Goal: Task Accomplishment & Management: Manage account settings

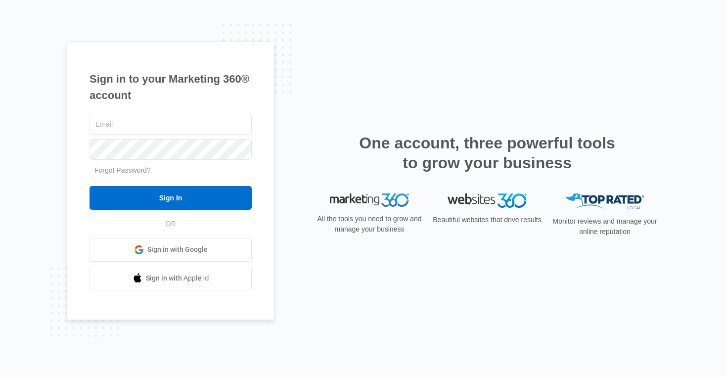
click at [189, 246] on span "Sign in with Google" at bounding box center [177, 249] width 60 height 10
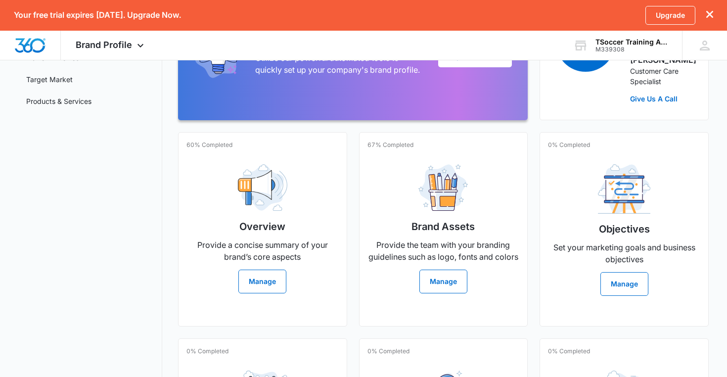
scroll to position [155, 0]
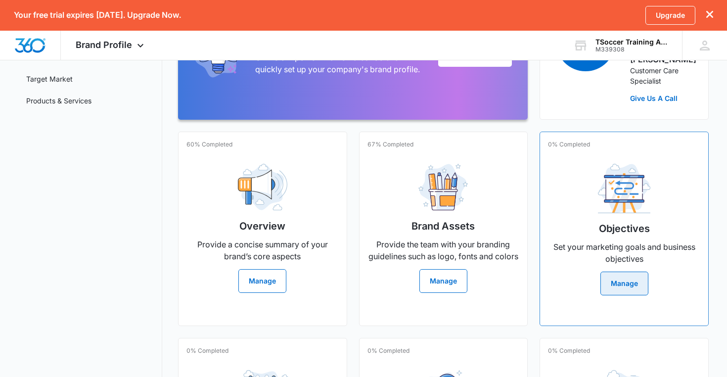
click at [621, 288] on button "Manage" at bounding box center [624, 284] width 48 height 24
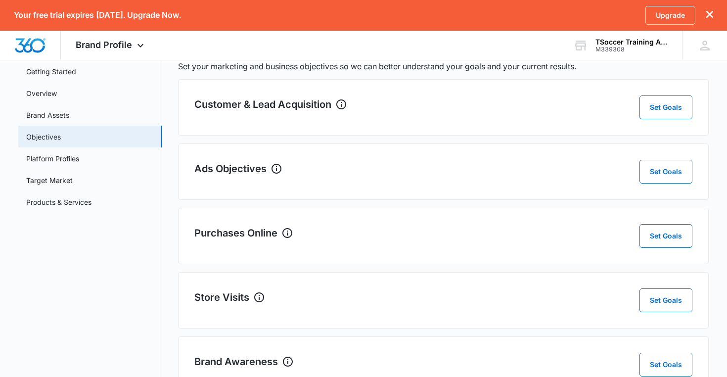
scroll to position [52, 0]
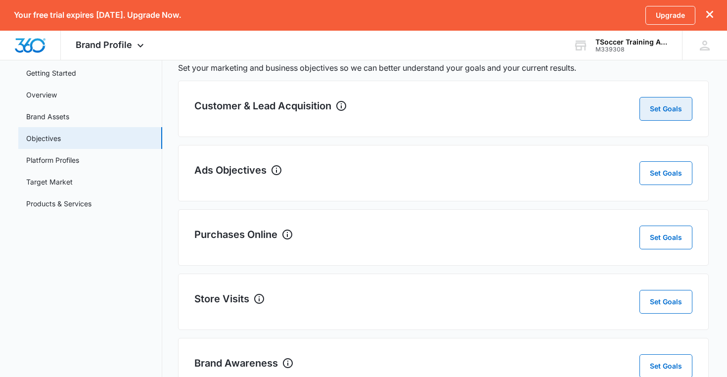
click at [653, 108] on button "Set Goals" at bounding box center [665, 109] width 53 height 24
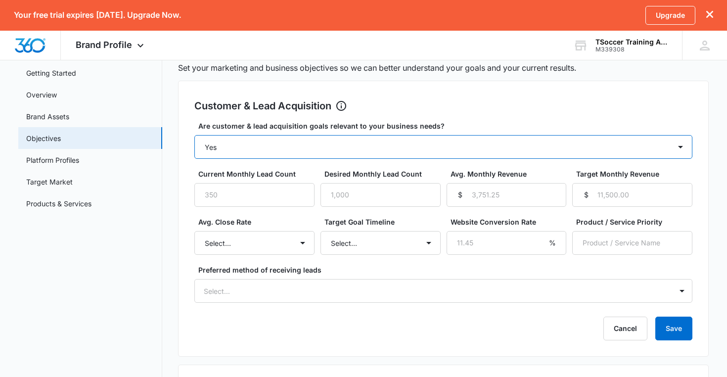
select select "yes, but later"
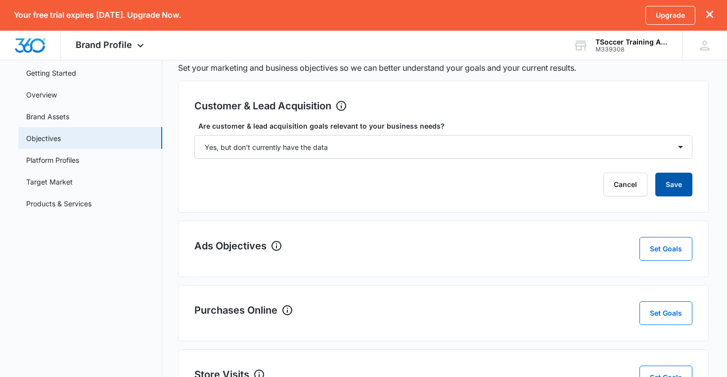
click at [668, 194] on button "Save" at bounding box center [673, 185] width 37 height 24
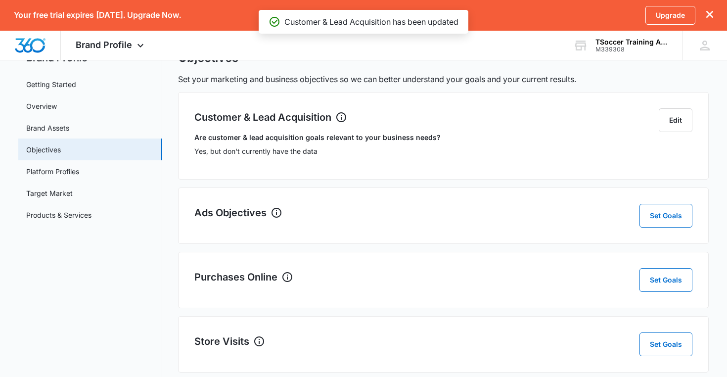
scroll to position [40, 0]
click at [661, 225] on button "Set Goals" at bounding box center [665, 217] width 53 height 24
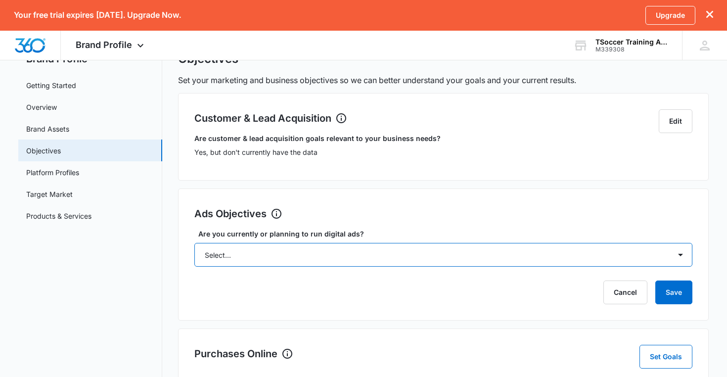
select select "yes, but later"
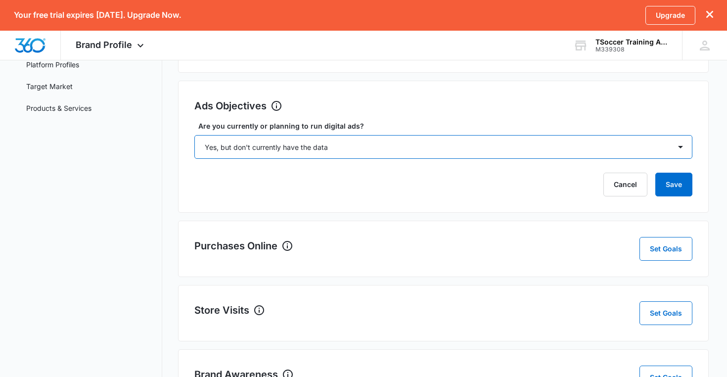
scroll to position [148, 0]
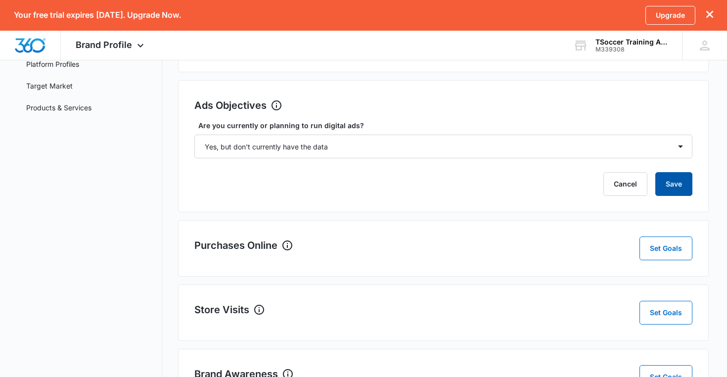
click at [671, 189] on button "Save" at bounding box center [673, 184] width 37 height 24
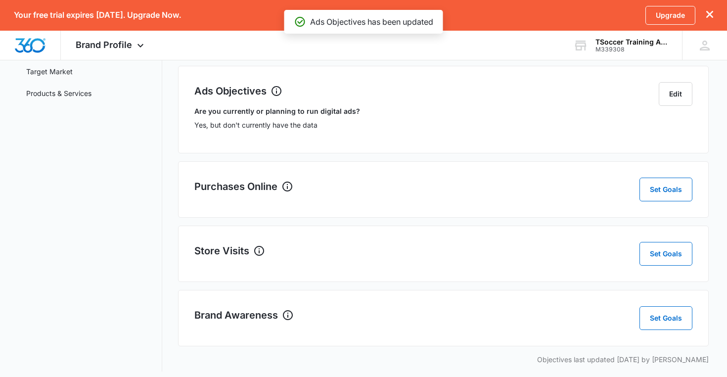
scroll to position [161, 0]
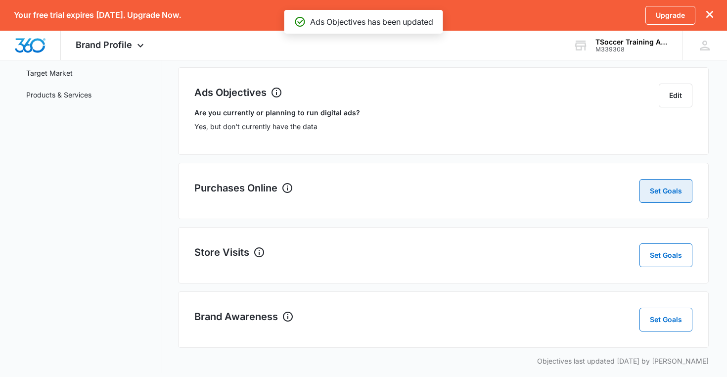
click at [666, 191] on button "Set Goals" at bounding box center [665, 191] width 53 height 24
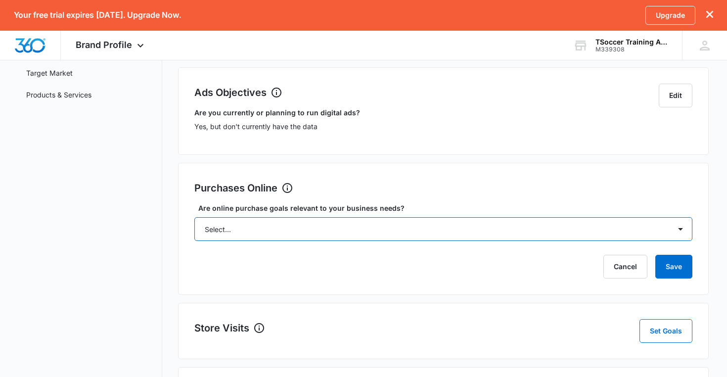
select select "no"
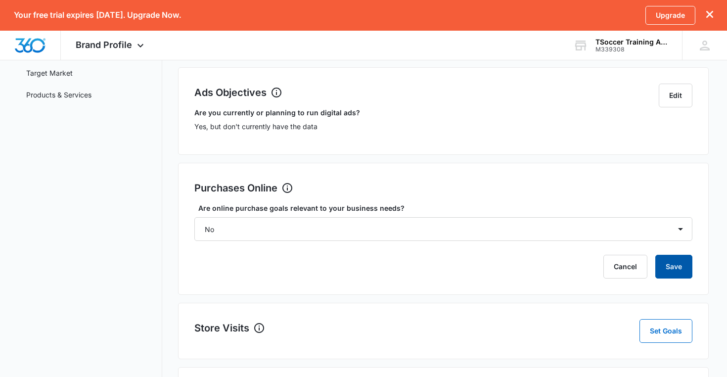
click at [670, 265] on button "Save" at bounding box center [673, 267] width 37 height 24
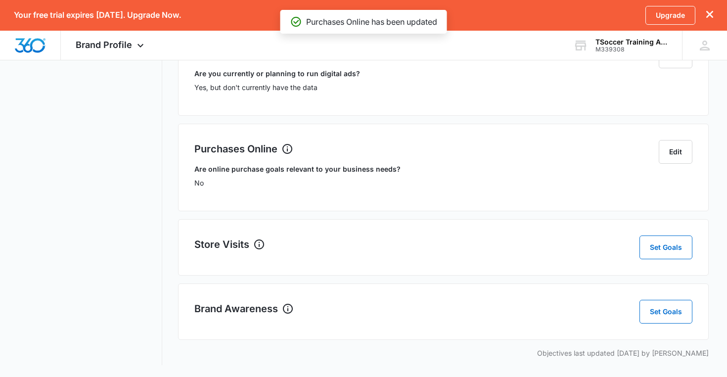
scroll to position [200, 0]
click at [662, 244] on button "Set Goals" at bounding box center [665, 247] width 53 height 24
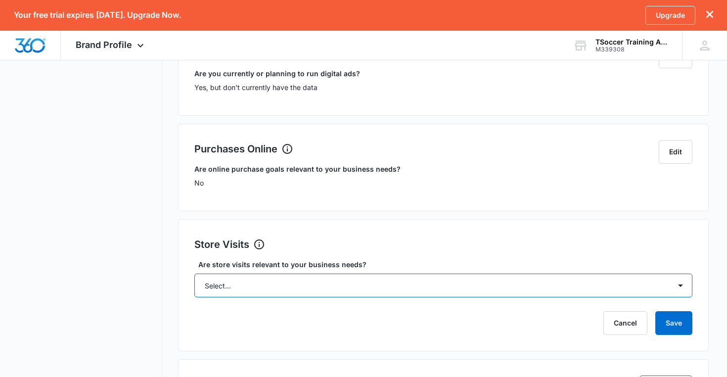
select select "no"
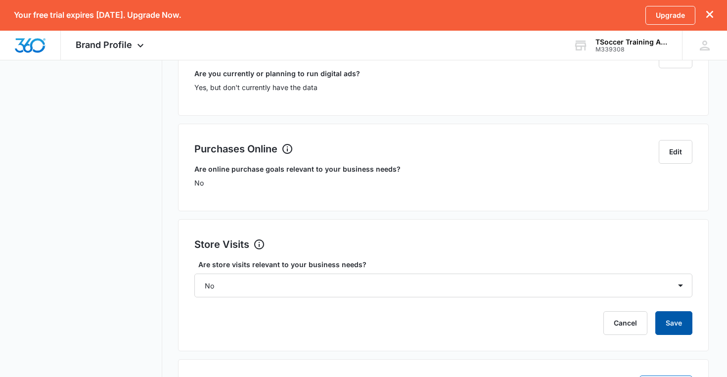
click at [672, 327] on button "Save" at bounding box center [673, 323] width 37 height 24
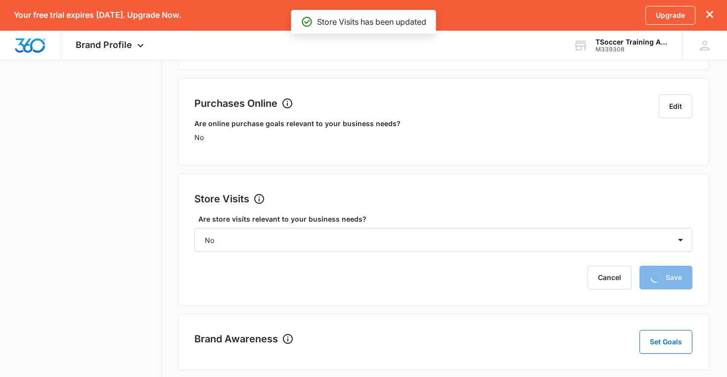
scroll to position [276, 0]
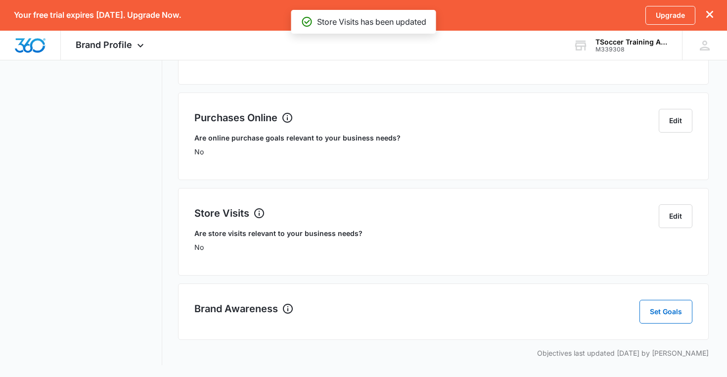
click at [654, 320] on div "Brand Profile Getting Started Overview Brand Assets Objectives Platform Profile…" at bounding box center [363, 118] width 691 height 517
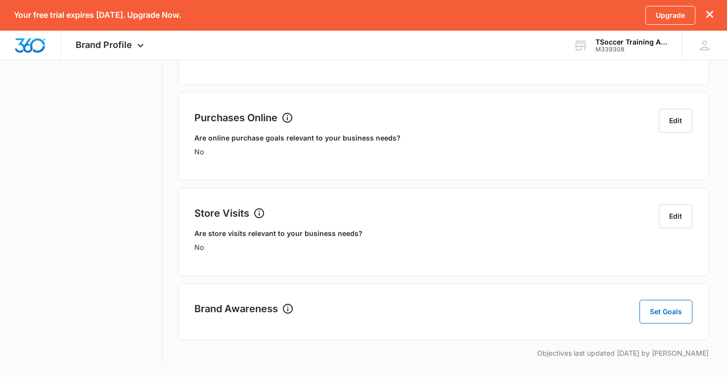
click at [658, 348] on p "Objectives last updated 10/04/2025 by Saul Tafolla" at bounding box center [443, 353] width 531 height 10
click at [676, 315] on div "Objectives Set your marketing and business objectives so we can better understa…" at bounding box center [443, 112] width 531 height 505
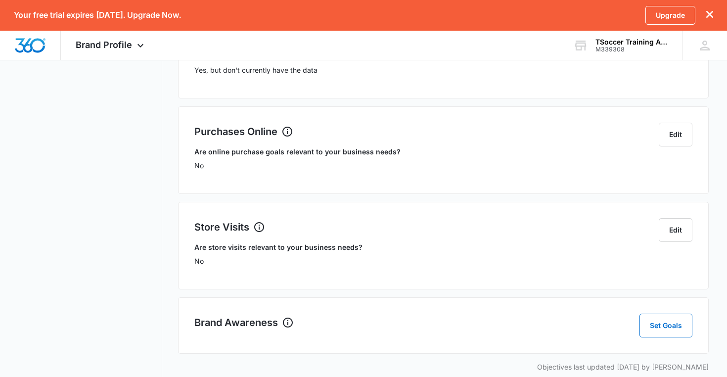
scroll to position [219, 0]
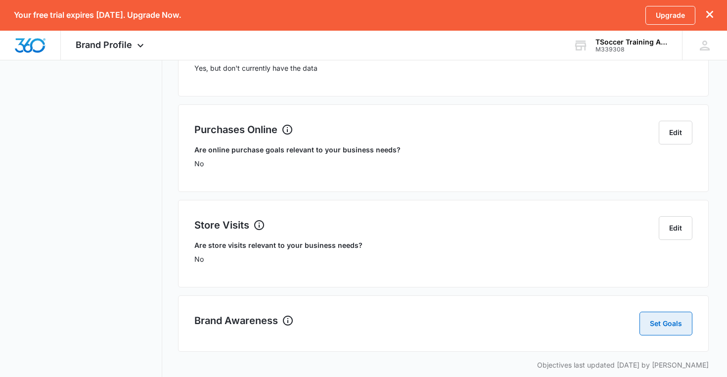
click at [657, 331] on button "Set Goals" at bounding box center [665, 324] width 53 height 24
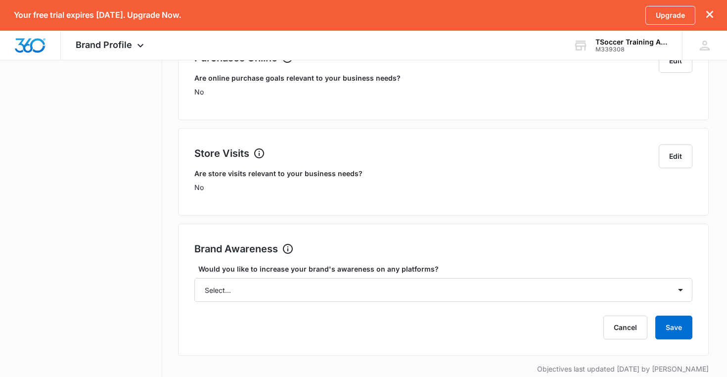
scroll to position [291, 0]
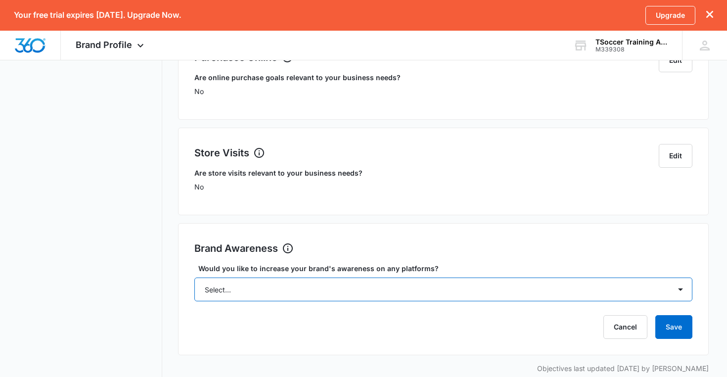
select select "yes"
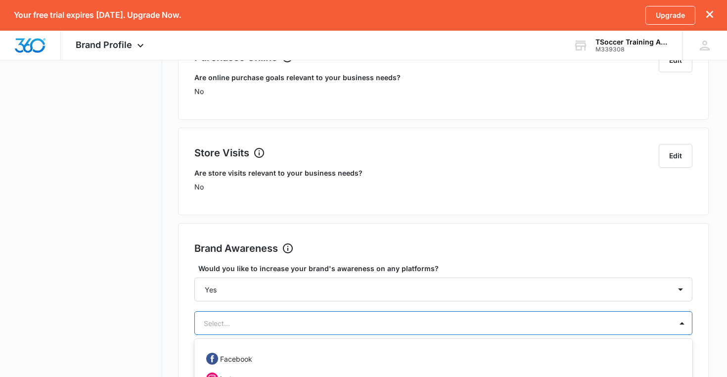
scroll to position [405, 0]
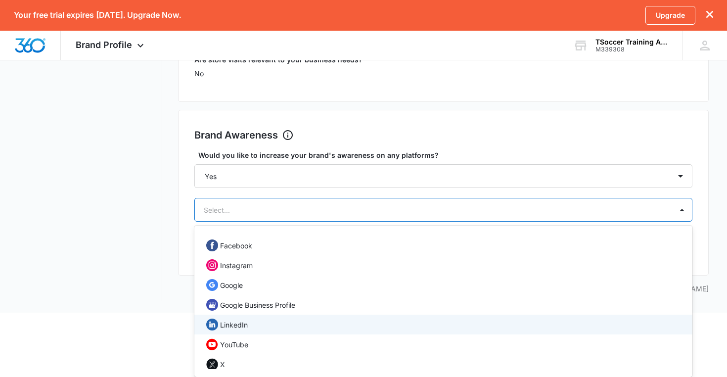
click at [565, 222] on div "LinkedIn, 5 of 12. 12 results available. Use Up and Down to choose options, pre…" at bounding box center [443, 210] width 499 height 24
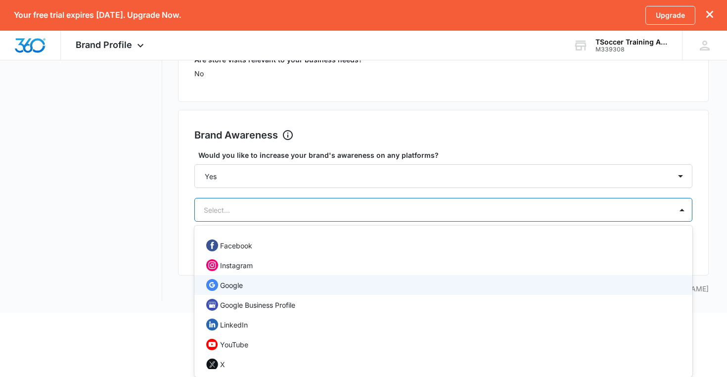
scroll to position [0, 0]
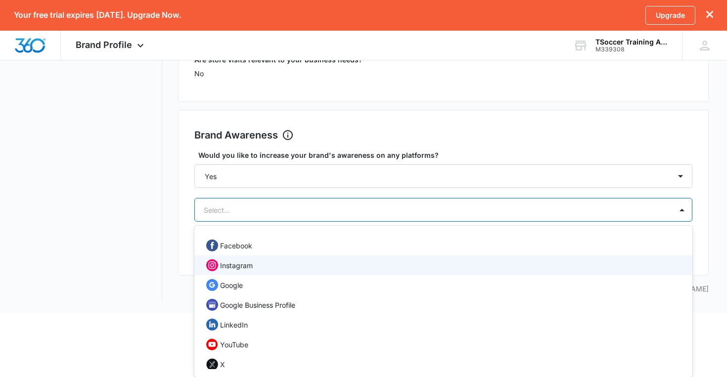
click at [262, 264] on div "Instagram" at bounding box center [442, 265] width 473 height 12
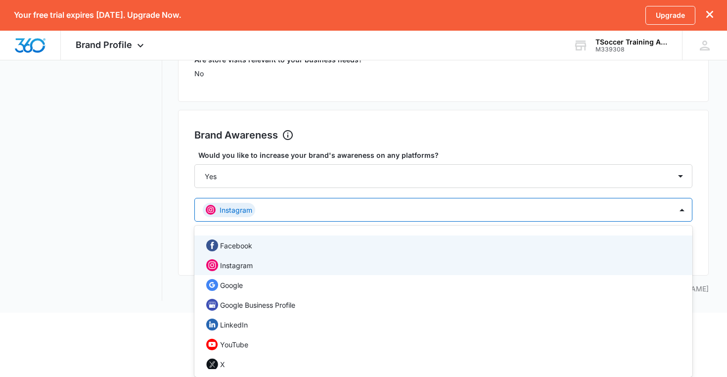
click at [270, 247] on div "Facebook" at bounding box center [442, 245] width 473 height 12
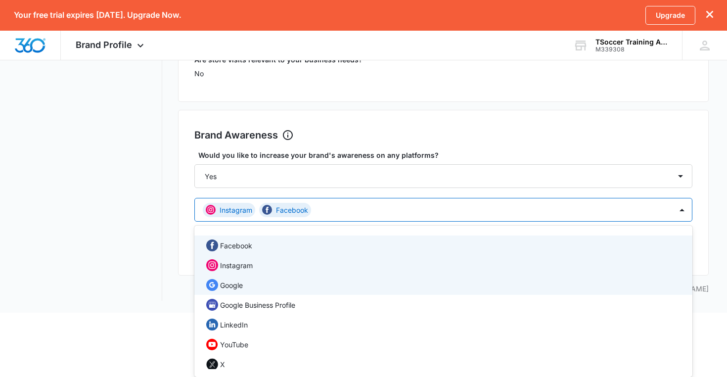
scroll to position [28, 0]
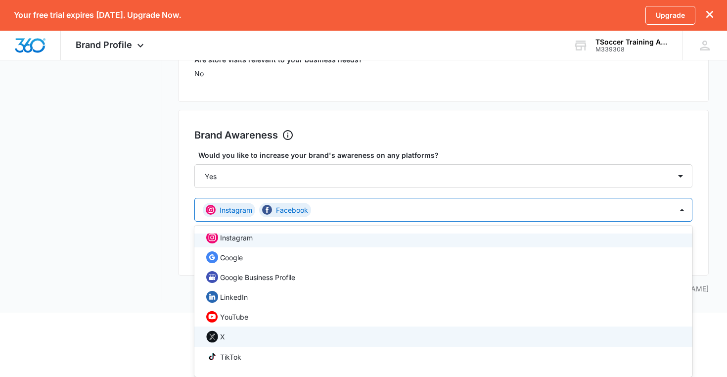
click at [254, 341] on div "X" at bounding box center [442, 336] width 473 height 12
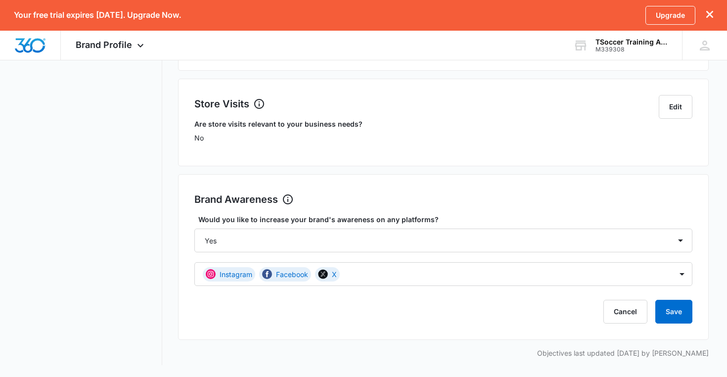
scroll to position [340, 0]
click at [152, 309] on div "Brand Profile Getting Started Overview Brand Assets Objectives Platform Profile…" at bounding box center [363, 64] width 691 height 626
click at [676, 308] on button "Save" at bounding box center [673, 312] width 37 height 24
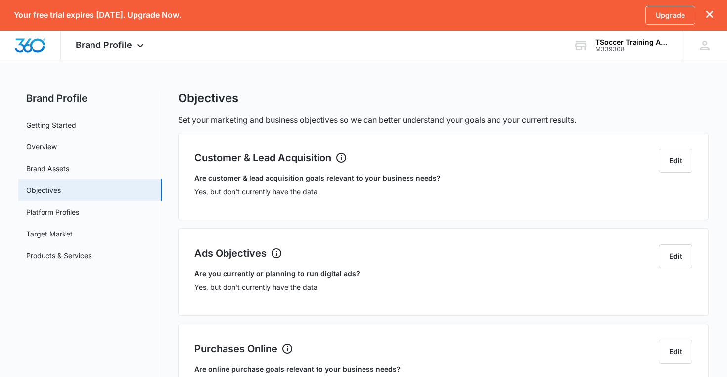
scroll to position [0, 0]
click at [62, 127] on link "Getting Started" at bounding box center [51, 125] width 50 height 10
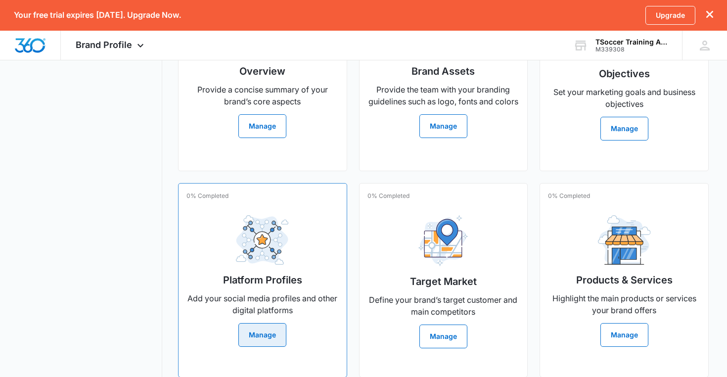
scroll to position [309, 0]
click at [272, 327] on button "Manage" at bounding box center [262, 335] width 48 height 24
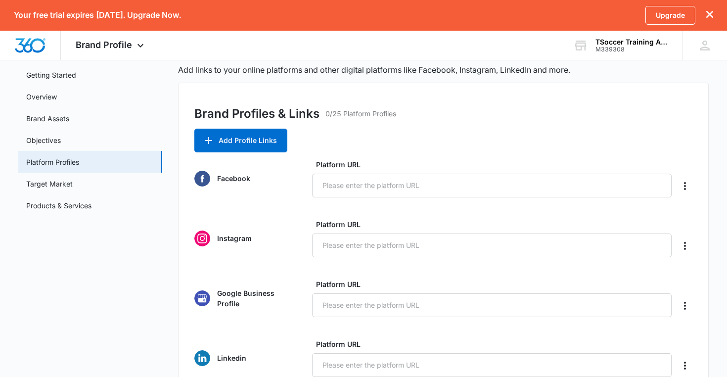
scroll to position [53, 0]
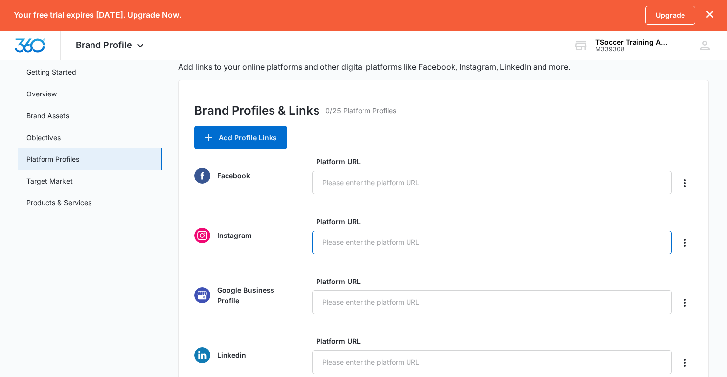
click at [362, 248] on input "Platform URL" at bounding box center [492, 242] width 360 height 24
paste input "https://www.instagram.com/tsoccer_training_academy/"
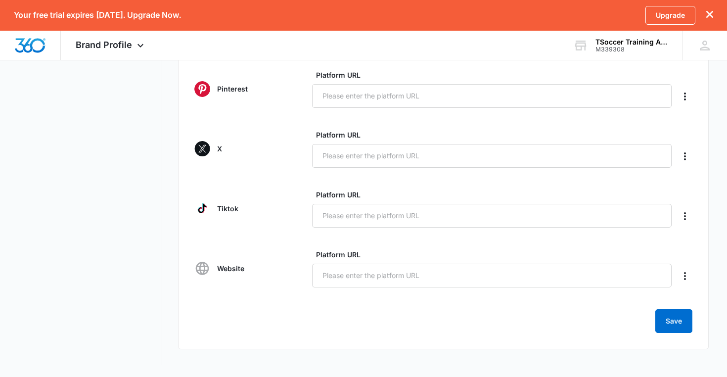
scroll to position [439, 0]
type input "https://www.instagram.com/tsoccer_training_academy/"
click at [685, 155] on icon "Delete" at bounding box center [685, 156] width 12 height 12
click at [683, 128] on form "Facebook Platform URL Instagram Platform URL https://www.instagram.com/tsoccer_…" at bounding box center [443, 52] width 499 height 562
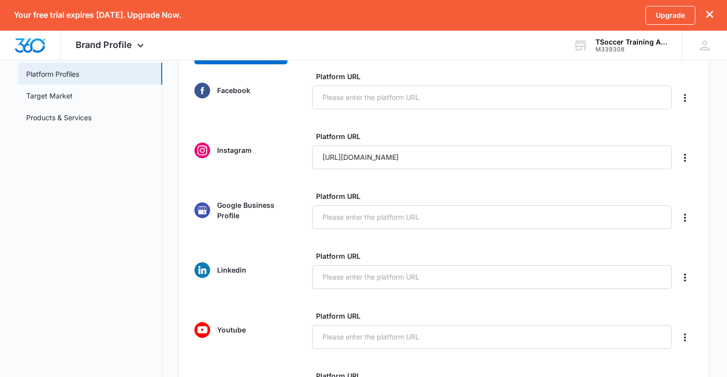
scroll to position [136, 0]
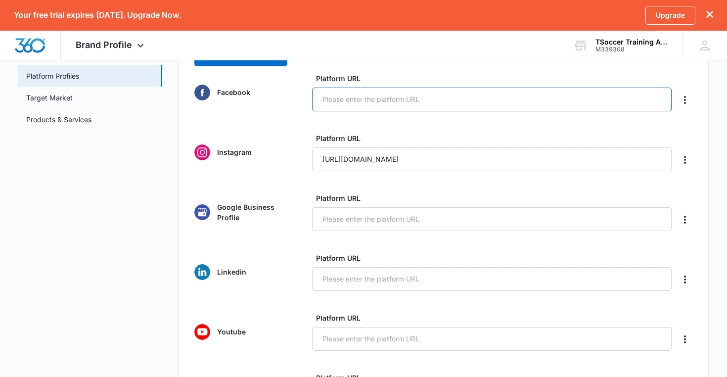
click at [497, 106] on input "Platform URL" at bounding box center [492, 100] width 360 height 24
click at [705, 132] on div "Brand Profiles & Links 0/25 Platform Profiles Add Profile Links Facebook Platfo…" at bounding box center [443, 324] width 531 height 655
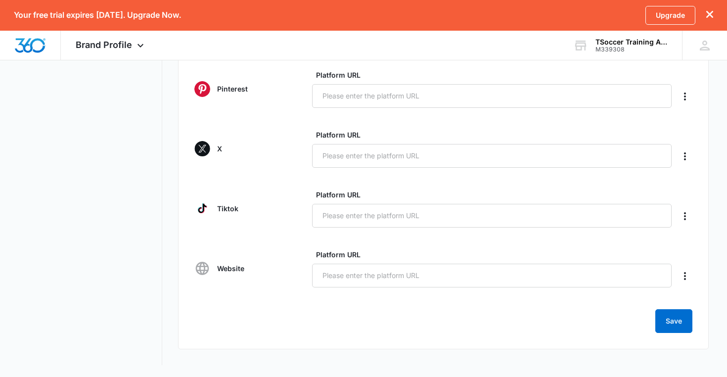
scroll to position [439, 0]
click at [671, 327] on button "Save" at bounding box center [673, 321] width 37 height 24
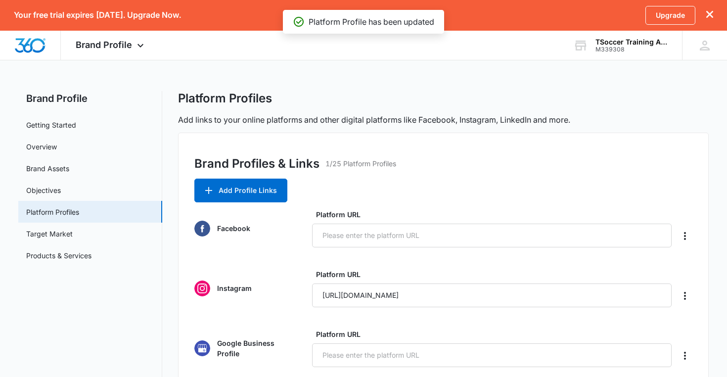
scroll to position [0, 0]
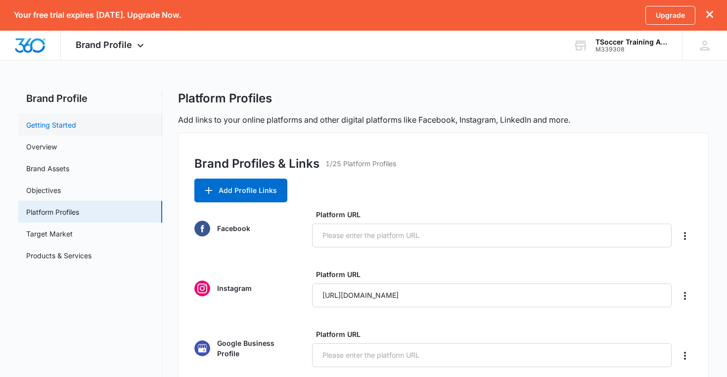
click at [67, 123] on link "Getting Started" at bounding box center [51, 125] width 50 height 10
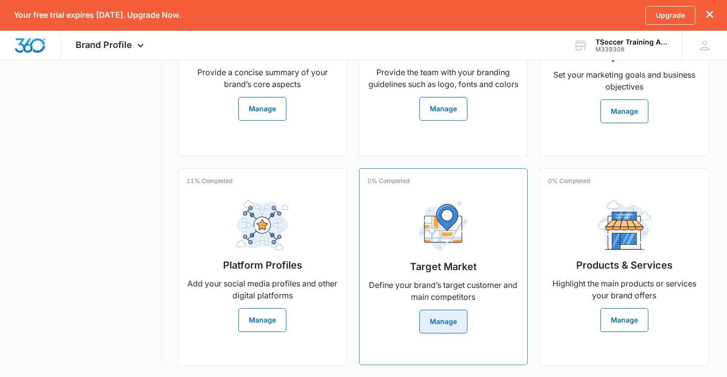
scroll to position [327, 0]
click at [440, 319] on button "Manage" at bounding box center [443, 322] width 48 height 24
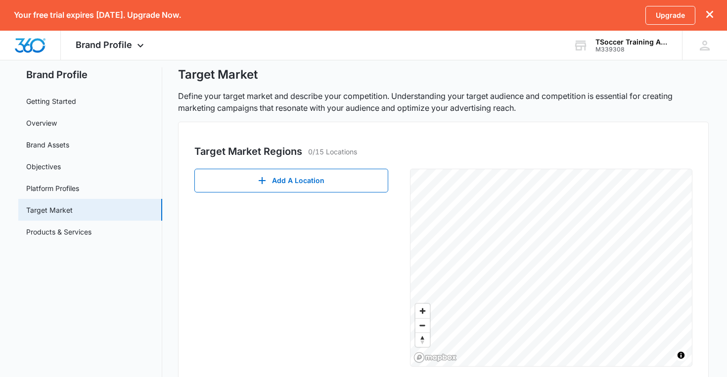
scroll to position [33, 0]
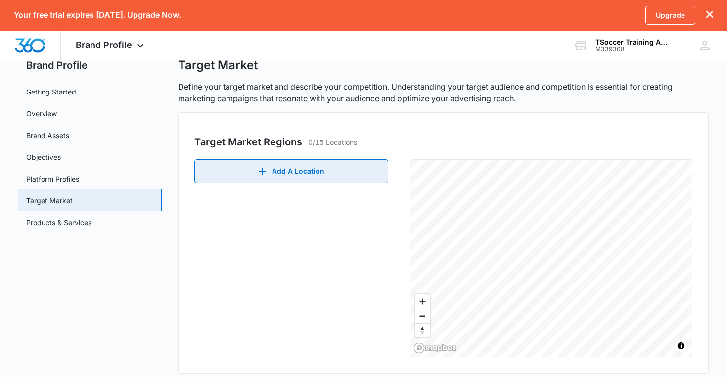
click at [294, 169] on button "Add A Location" at bounding box center [291, 171] width 194 height 24
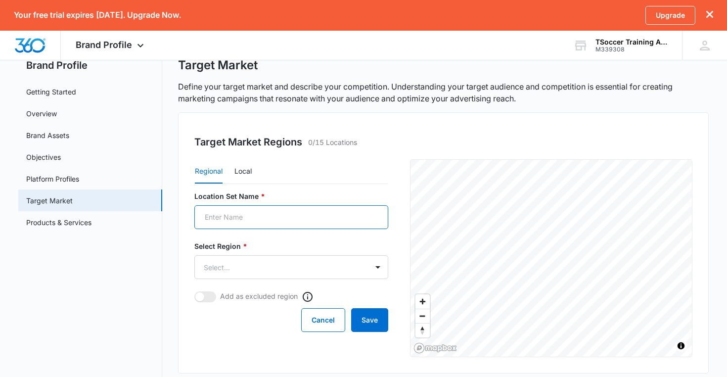
click at [273, 217] on input "Location Set Name *" at bounding box center [291, 217] width 194 height 24
click at [238, 170] on button "Local" at bounding box center [242, 172] width 17 height 24
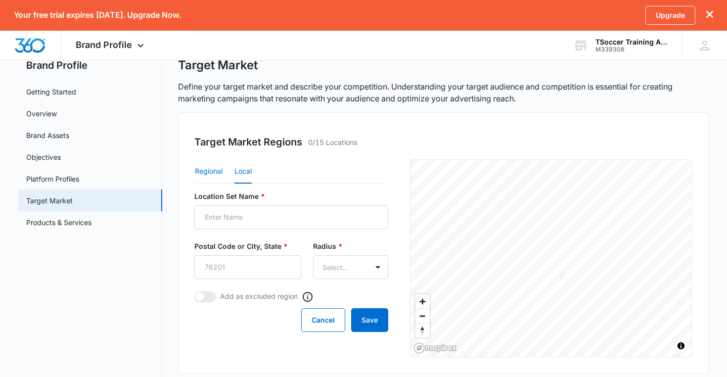
click at [213, 169] on button "Regional" at bounding box center [209, 172] width 28 height 24
click at [267, 265] on body "Your free trial expires in 13 days. Upgrade Now. Upgrade Brand Profile Apps Rep…" at bounding box center [363, 285] width 727 height 637
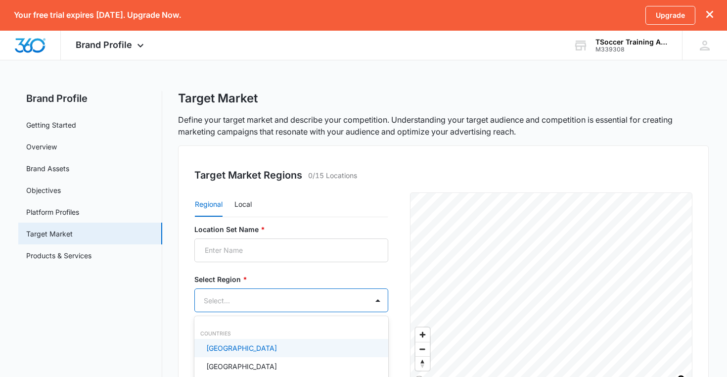
scroll to position [0, 0]
click at [251, 348] on div "United States" at bounding box center [290, 348] width 168 height 10
click at [265, 254] on div at bounding box center [363, 188] width 727 height 377
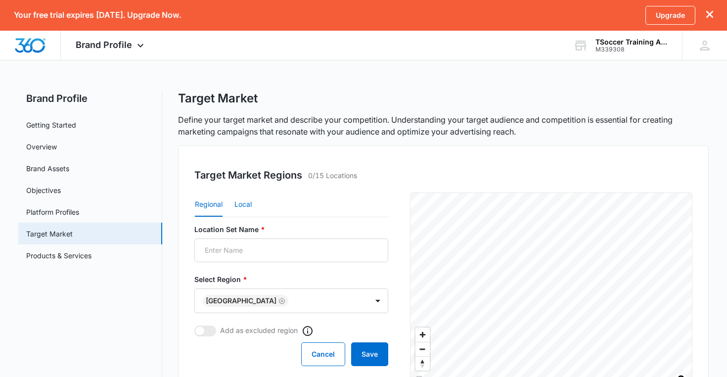
click at [245, 202] on button "Local" at bounding box center [242, 205] width 17 height 24
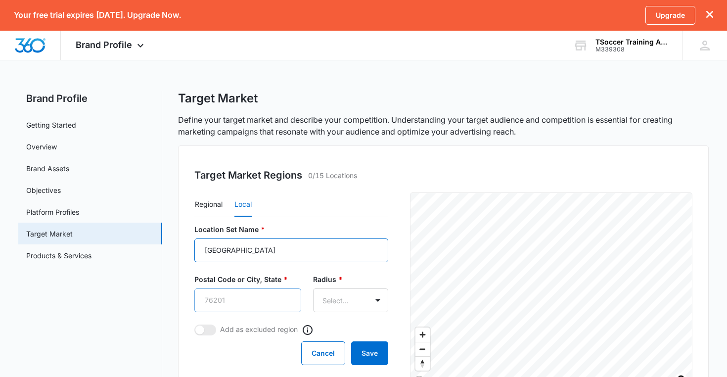
type input "Los Angeles"
type input "90001"
click at [351, 310] on body "Your free trial expires in 13 days. Upgrade Now. Upgrade Brand Profile Apps Rep…" at bounding box center [363, 318] width 727 height 637
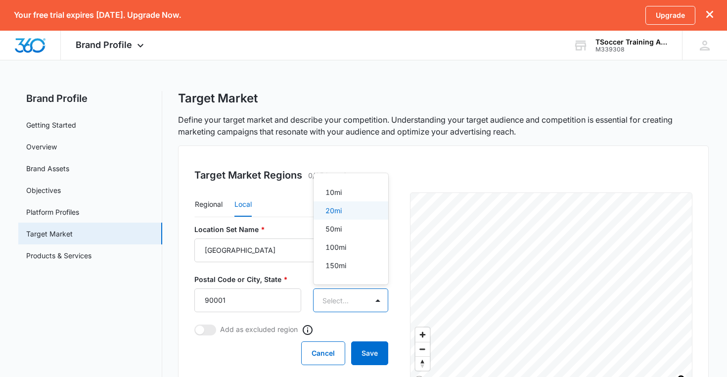
click at [344, 210] on div "20mi" at bounding box center [349, 210] width 49 height 10
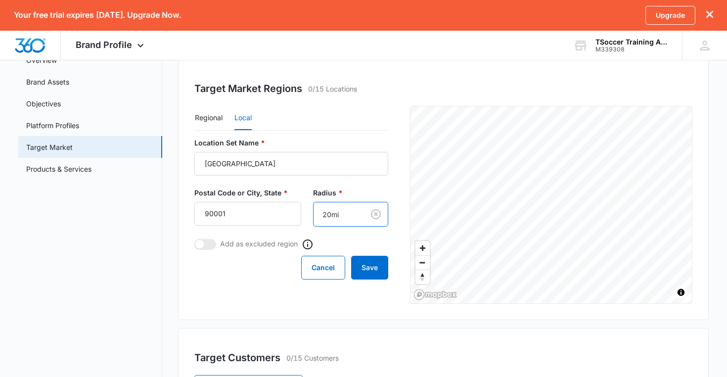
scroll to position [101, 0]
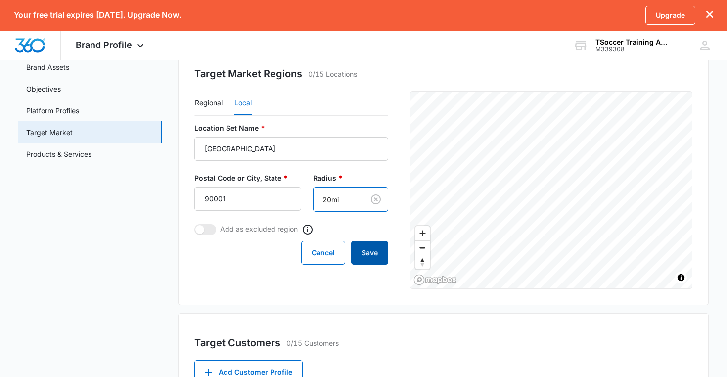
click at [374, 249] on button "Save" at bounding box center [369, 253] width 37 height 24
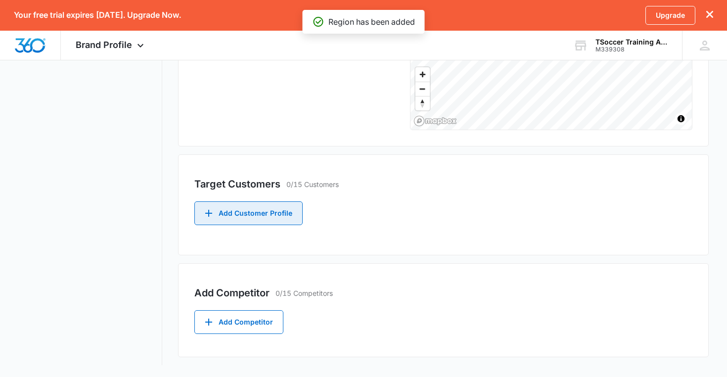
scroll to position [260, 0]
click at [264, 215] on button "Add Customer Profile" at bounding box center [248, 213] width 108 height 24
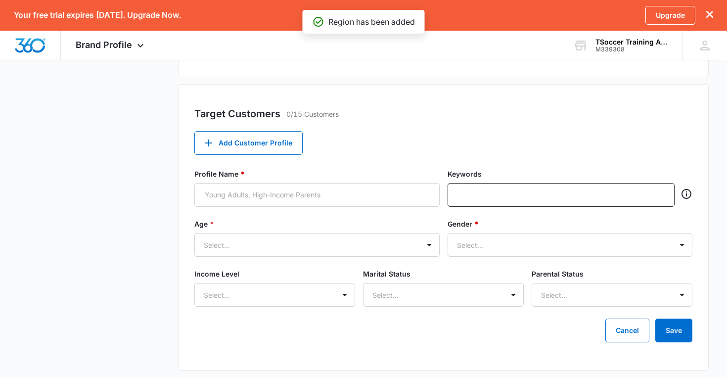
scroll to position [333, 0]
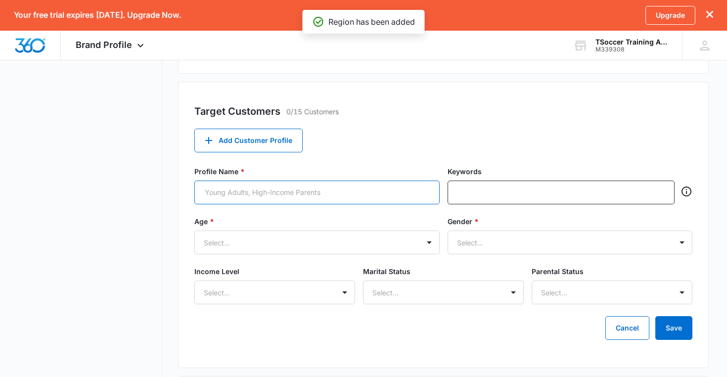
click at [274, 198] on input "Profile Name *" at bounding box center [316, 193] width 245 height 24
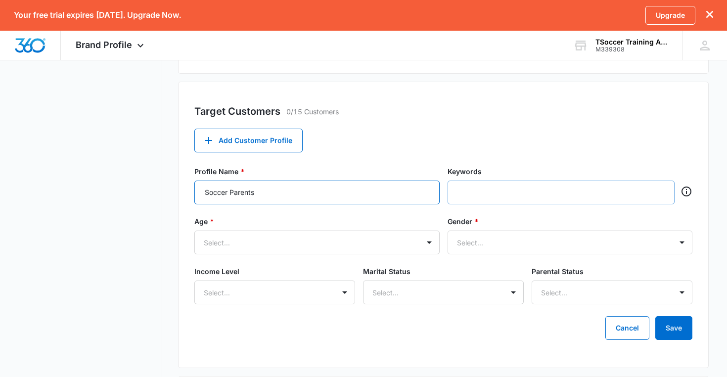
type input "Soccer Parents"
click at [478, 199] on input "text" at bounding box center [562, 192] width 209 height 15
type input "Soccer"
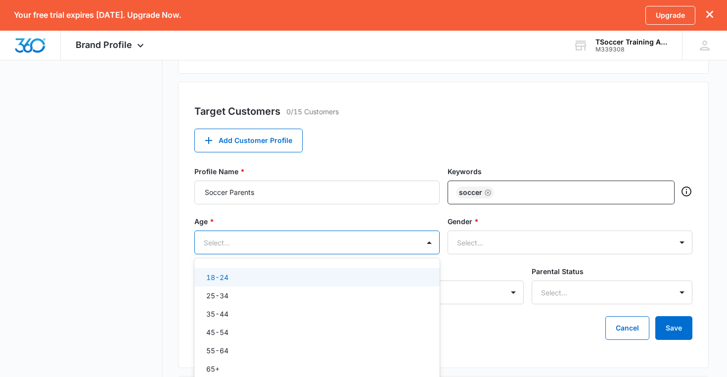
scroll to position [348, 0]
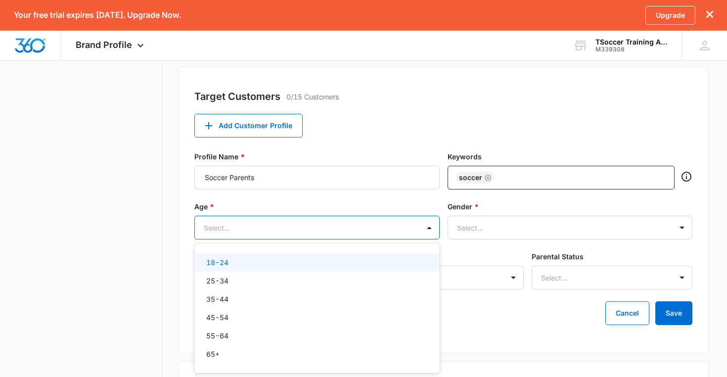
click at [314, 239] on div "18-24, 1 of 6. 6 results available. Use Up and Down to choose options, press En…" at bounding box center [316, 228] width 245 height 24
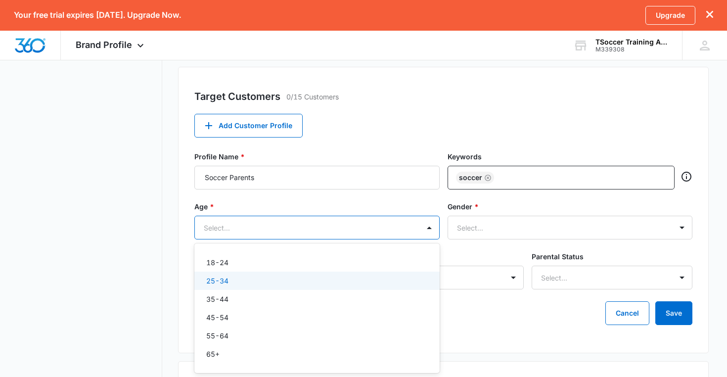
click at [256, 283] on div "25-34" at bounding box center [316, 280] width 220 height 10
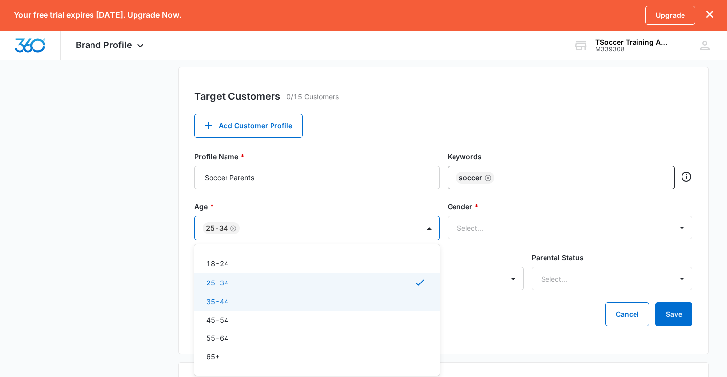
click at [249, 303] on div "35-44" at bounding box center [316, 301] width 220 height 10
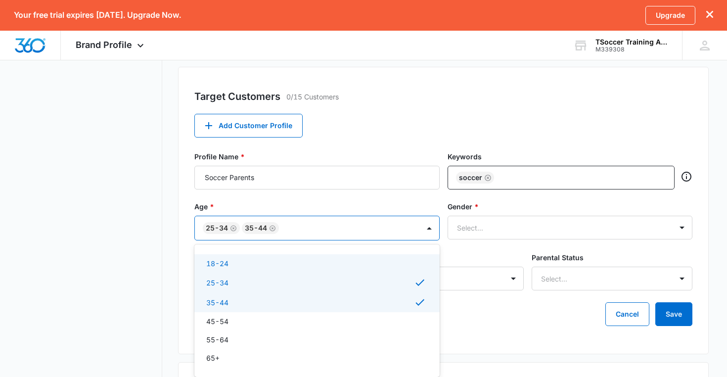
click at [245, 261] on div "18-24" at bounding box center [316, 263] width 220 height 10
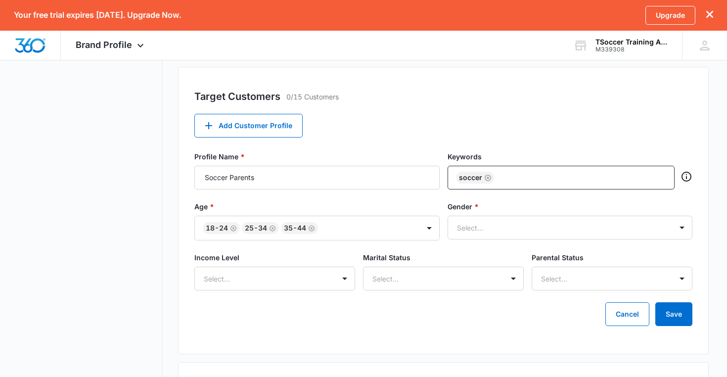
click at [402, 113] on div "Target Customers 0/15 Customers Add Customer Profile Profile Name * Soccer Pare…" at bounding box center [443, 210] width 531 height 287
click at [483, 229] on div "Select..." at bounding box center [558, 228] width 203 height 10
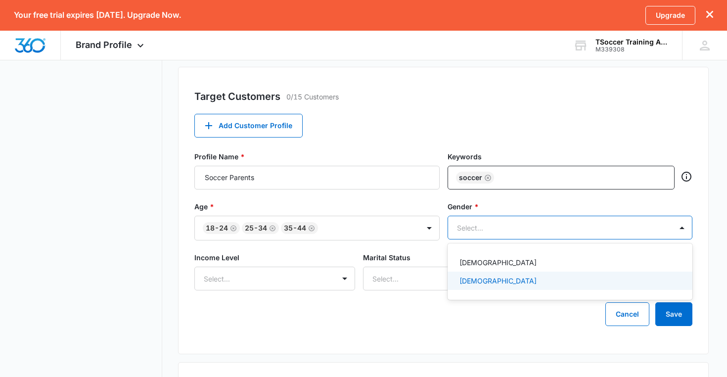
click at [475, 305] on div "Cancel Save" at bounding box center [443, 314] width 499 height 24
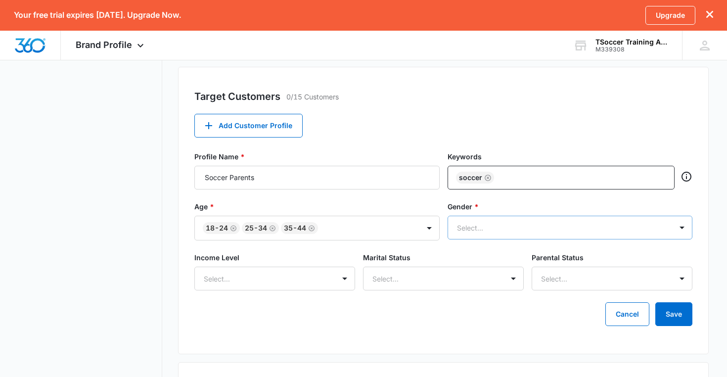
click at [485, 222] on div at bounding box center [558, 228] width 203 height 12
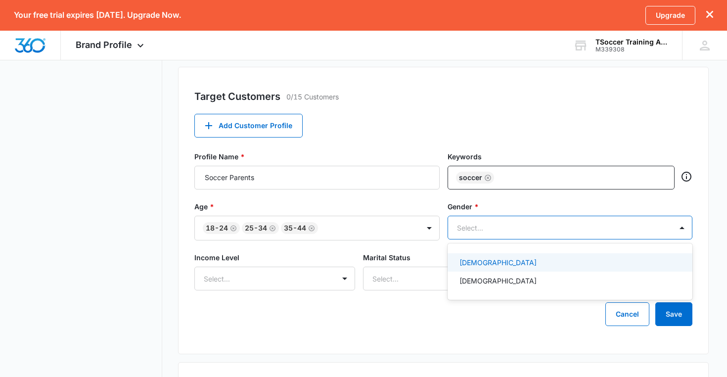
click at [479, 263] on p "Female" at bounding box center [497, 262] width 77 height 10
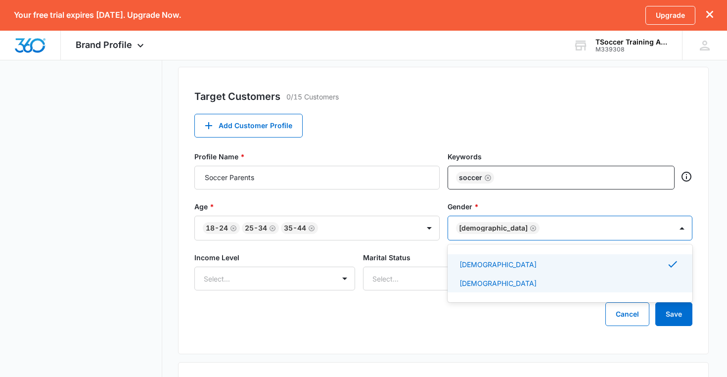
click at [478, 284] on div "Male" at bounding box center [569, 283] width 220 height 10
click at [417, 315] on div "Cancel Save" at bounding box center [443, 314] width 499 height 24
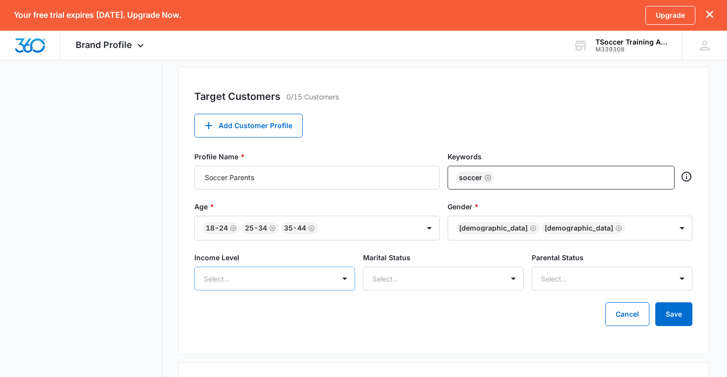
scroll to position [380, 0]
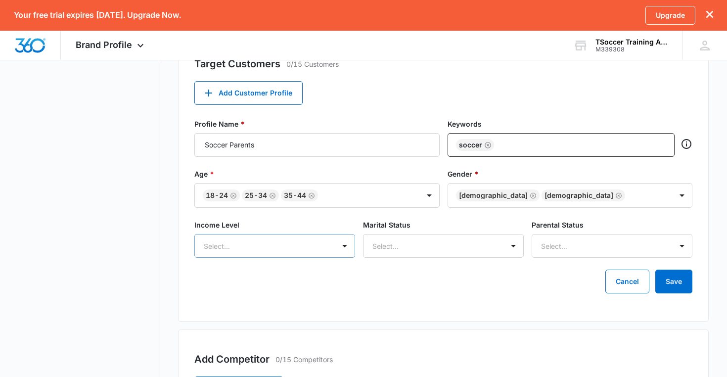
click at [321, 258] on div "Select..." at bounding box center [274, 246] width 161 height 24
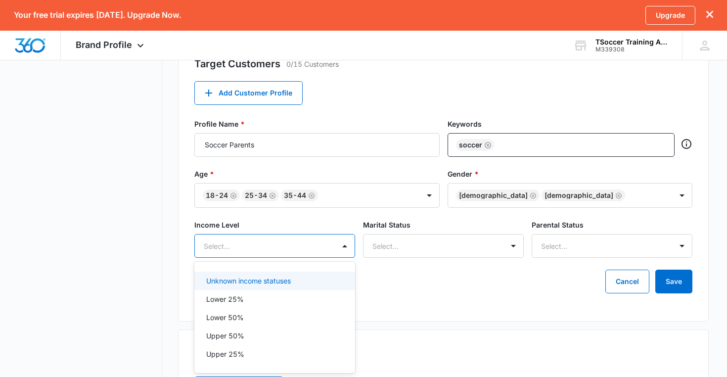
click at [281, 283] on p "Unknown income statuses" at bounding box center [248, 280] width 85 height 10
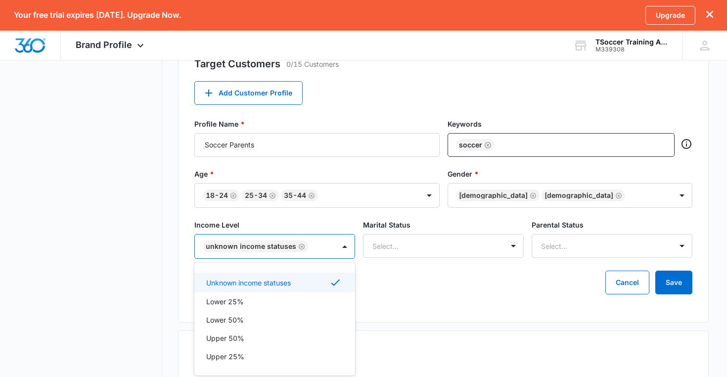
click at [398, 307] on div "Target Customers 0/15 Customers Add Customer Profile Profile Name * Soccer Pare…" at bounding box center [443, 178] width 531 height 288
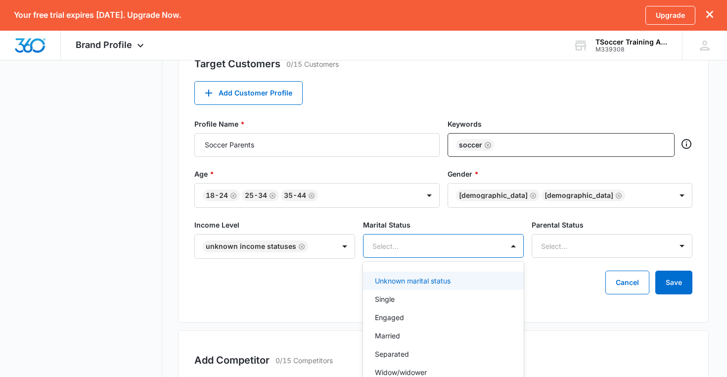
scroll to position [399, 0]
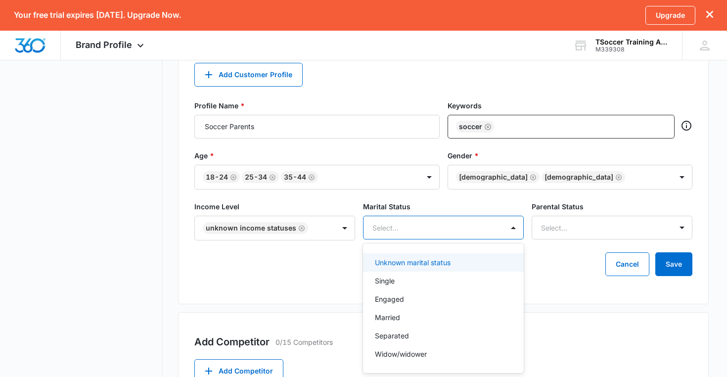
click at [459, 239] on div "Unknown marital status, 1 of 6. 6 results available. Use Up and Down to choose …" at bounding box center [443, 228] width 161 height 24
click at [459, 261] on div "Unknown marital status" at bounding box center [442, 262] width 135 height 10
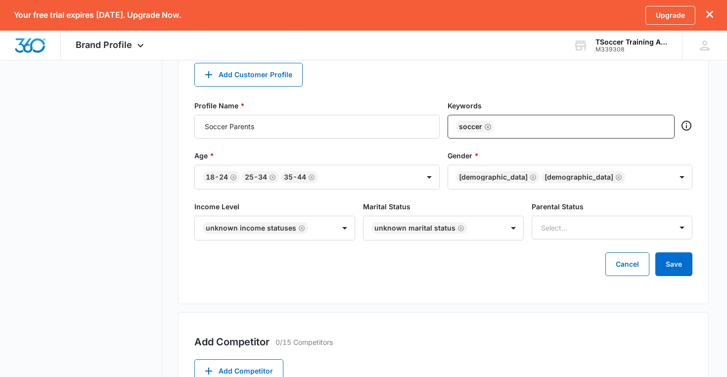
click at [527, 236] on div "Income Level Unknown income statuses Marital Status Unknown marital status Pare…" at bounding box center [443, 226] width 499 height 51
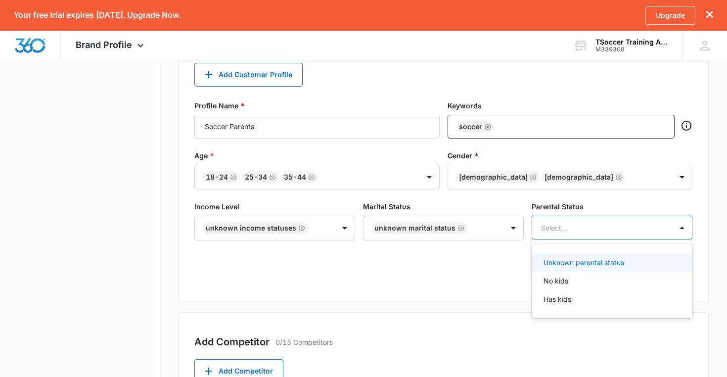
click at [552, 227] on div "Select..." at bounding box center [600, 228] width 118 height 10
click at [556, 259] on p "Unknown parental status" at bounding box center [584, 262] width 81 height 10
click at [457, 266] on div "Cancel Save" at bounding box center [443, 264] width 499 height 24
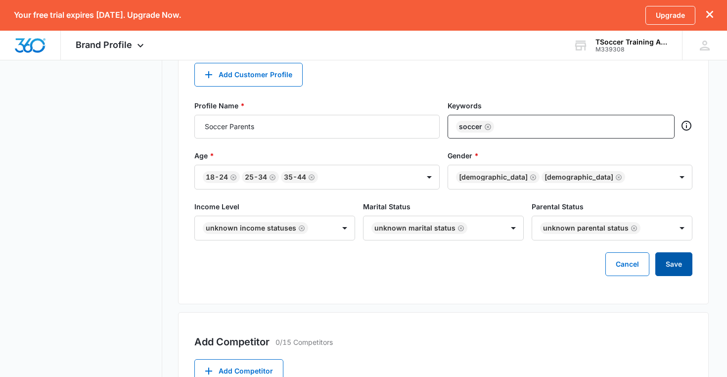
click at [673, 270] on button "Save" at bounding box center [673, 264] width 37 height 24
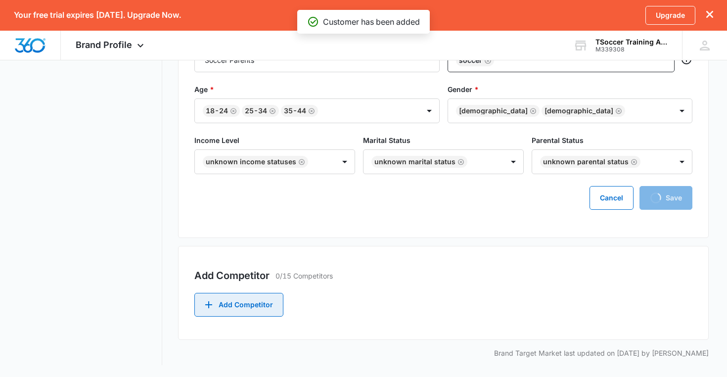
scroll to position [343, 0]
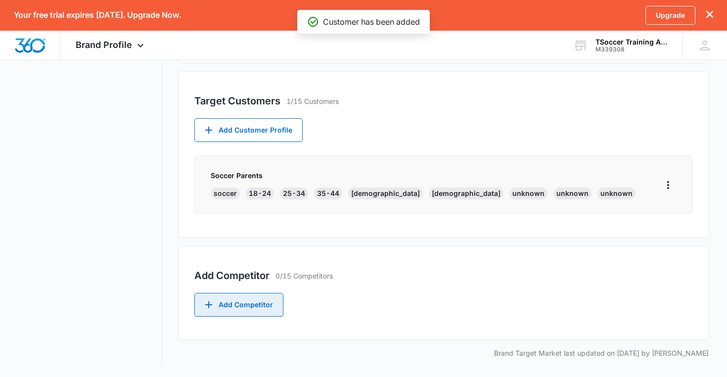
click at [258, 306] on button "Add Competitor" at bounding box center [238, 305] width 89 height 24
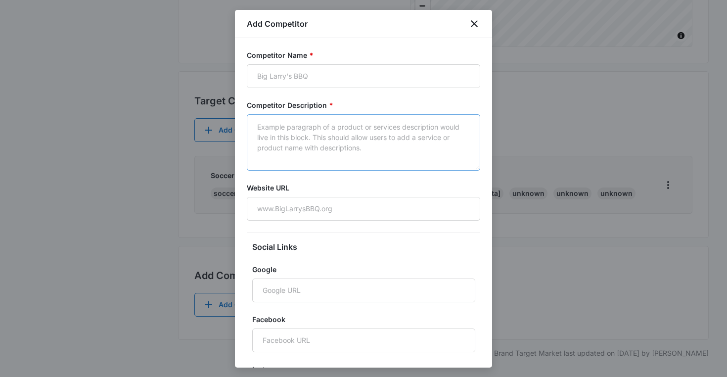
scroll to position [0, 0]
click at [473, 23] on icon "close" at bounding box center [474, 24] width 12 height 12
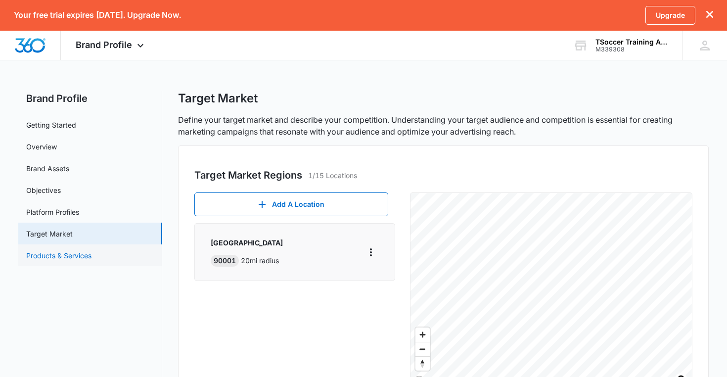
click at [73, 254] on link "Products & Services" at bounding box center [58, 255] width 65 height 10
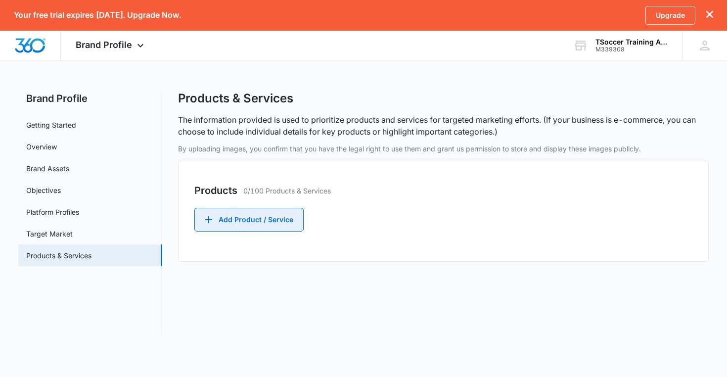
click at [234, 225] on button "Add Product / Service" at bounding box center [248, 220] width 109 height 24
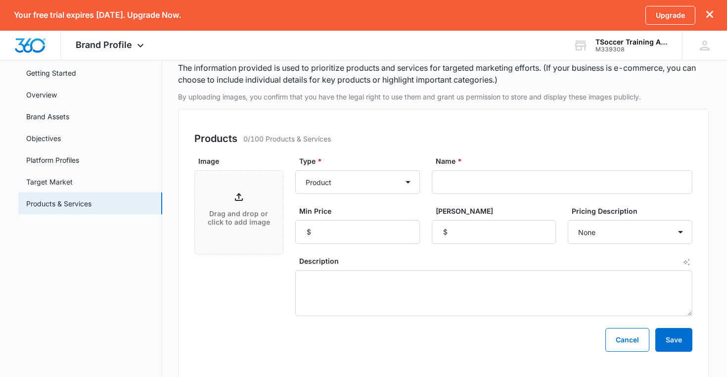
scroll to position [57, 0]
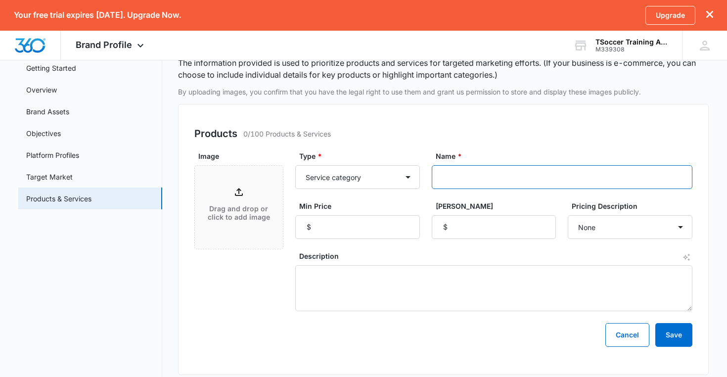
click at [458, 182] on input "Name *" at bounding box center [562, 177] width 261 height 24
select select "service"
click at [452, 170] on input "Name *" at bounding box center [562, 177] width 261 height 24
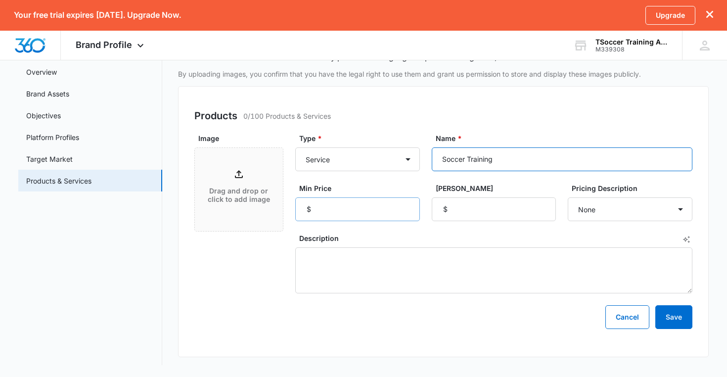
type input "Soccer Training"
click at [338, 214] on input "Min Price" at bounding box center [357, 209] width 125 height 24
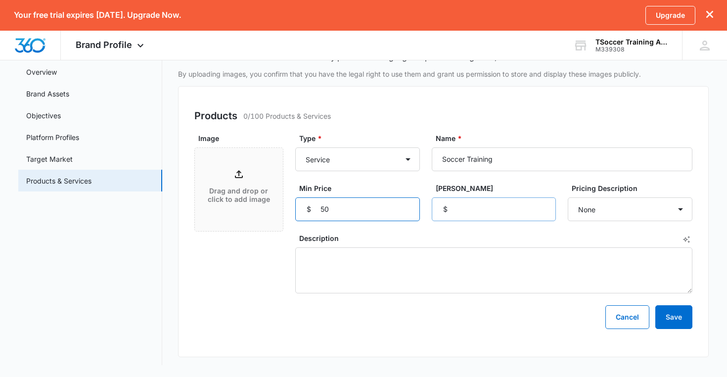
type input "50"
click at [470, 210] on input "Max Price" at bounding box center [494, 209] width 125 height 24
type input "85"
click at [682, 327] on button "Save" at bounding box center [673, 317] width 37 height 24
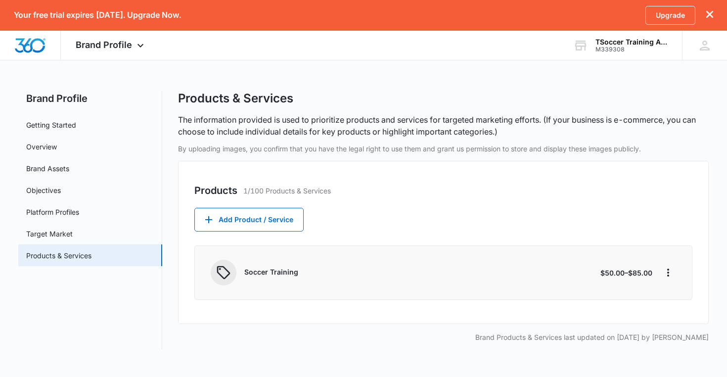
scroll to position [0, 0]
click at [54, 125] on link "Getting Started" at bounding box center [51, 125] width 50 height 10
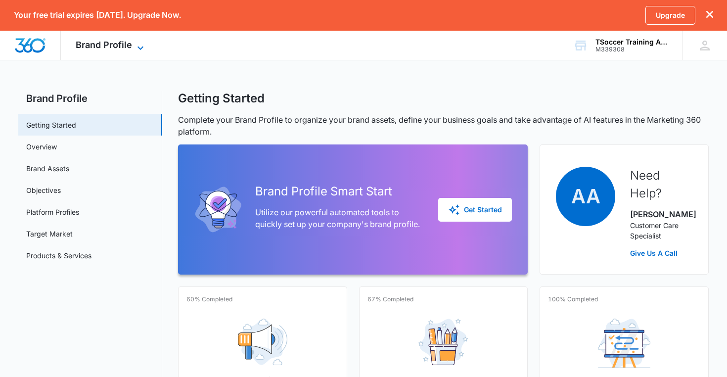
click at [135, 47] on icon at bounding box center [141, 48] width 12 height 12
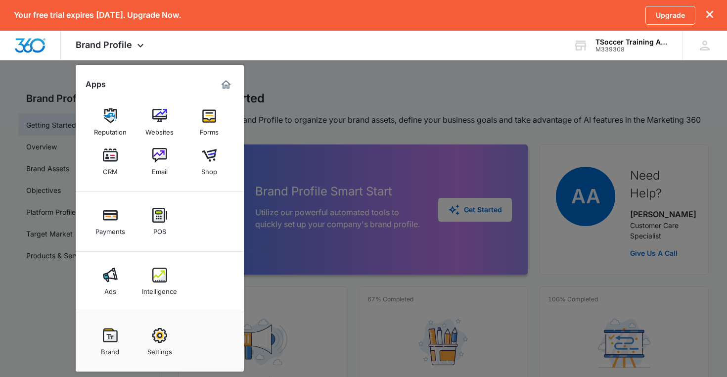
click at [366, 137] on div at bounding box center [363, 188] width 727 height 377
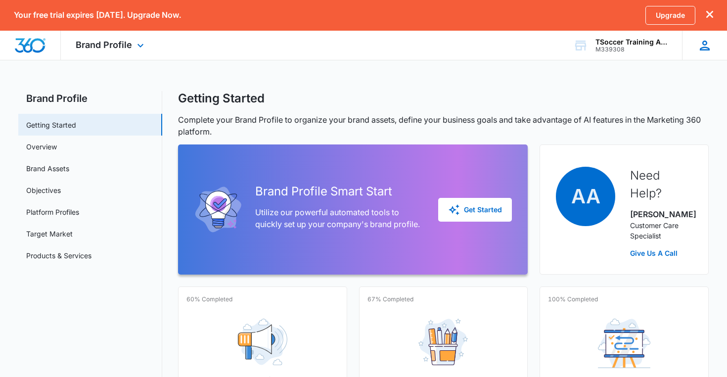
click at [708, 42] on icon at bounding box center [704, 45] width 15 height 15
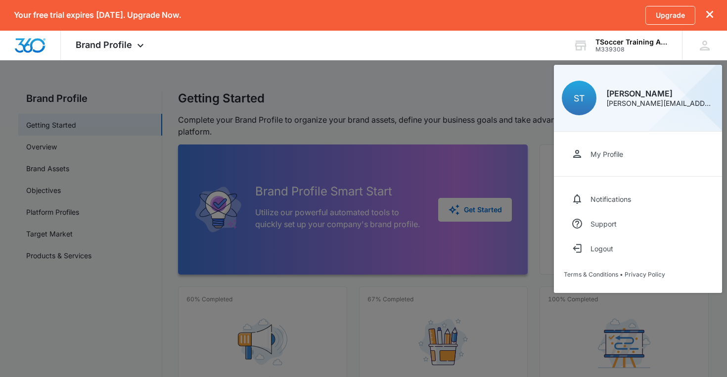
click at [502, 92] on div at bounding box center [363, 188] width 727 height 377
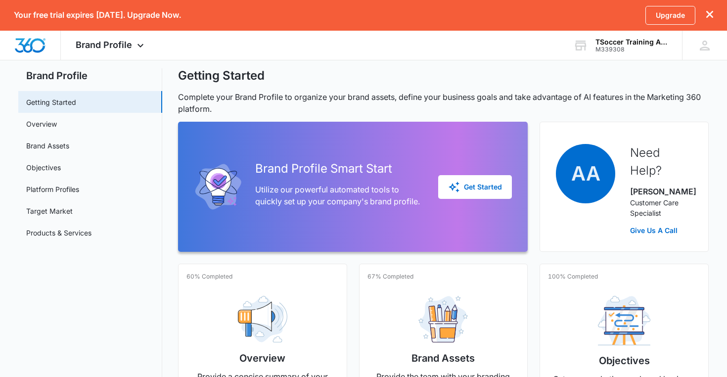
scroll to position [25, 0]
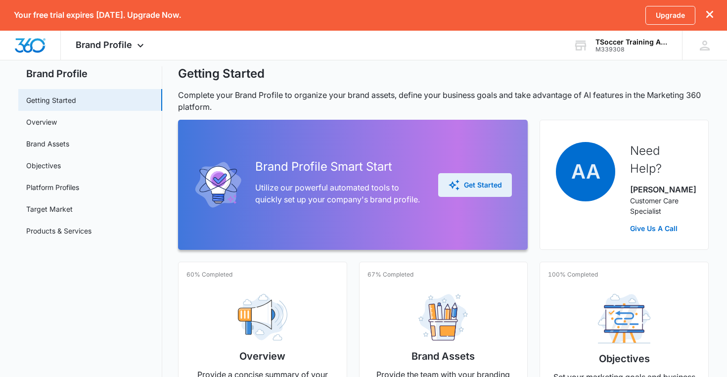
click at [465, 189] on div "Get Started" at bounding box center [475, 185] width 54 height 12
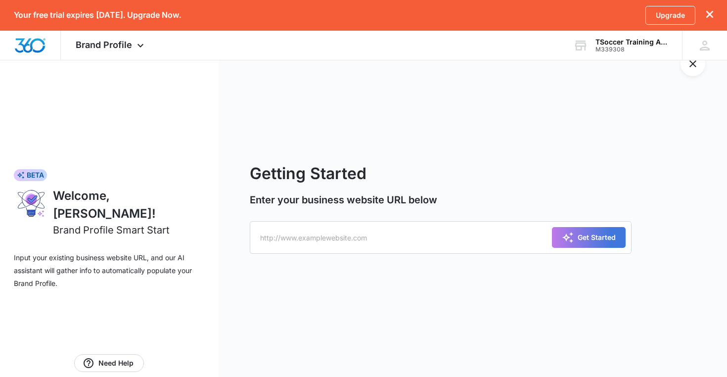
scroll to position [30, 0]
click at [685, 72] on button "Exit Smart Start Wizard" at bounding box center [693, 63] width 25 height 25
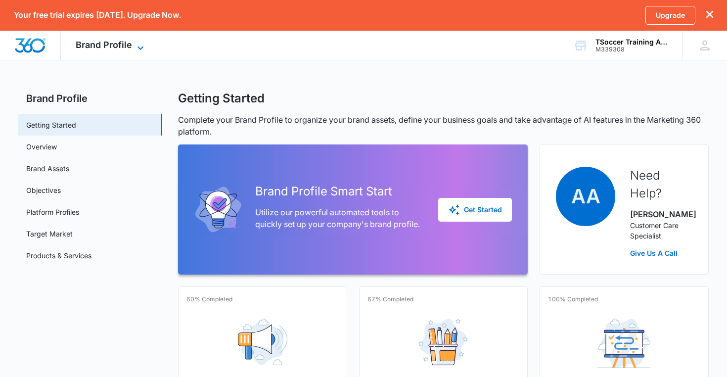
click at [127, 45] on span "Brand Profile" at bounding box center [104, 45] width 56 height 10
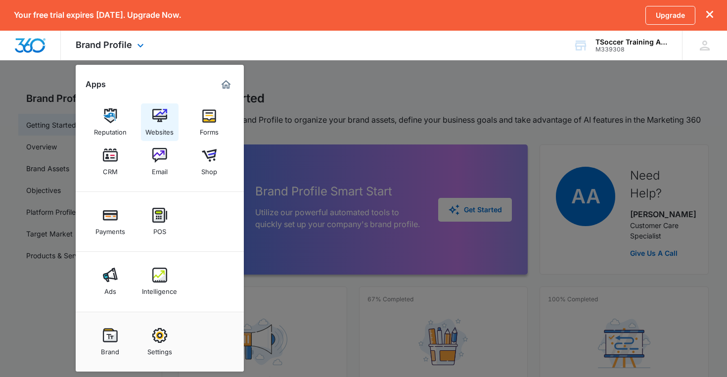
click at [157, 123] on img at bounding box center [159, 115] width 15 height 15
